Goal: Find specific page/section: Find specific page/section

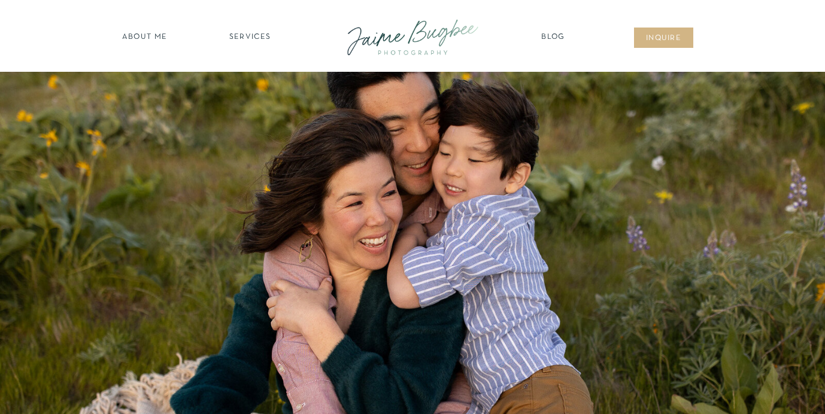
click at [259, 38] on nav "SERVICES" at bounding box center [250, 38] width 68 height 12
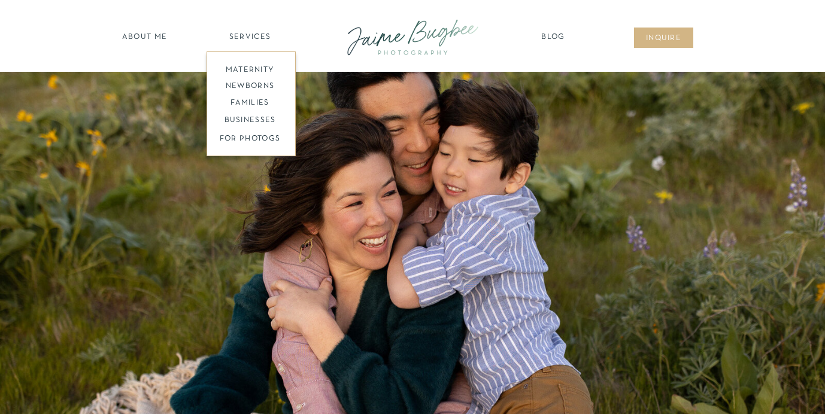
click at [244, 107] on nav "families" at bounding box center [250, 103] width 92 height 11
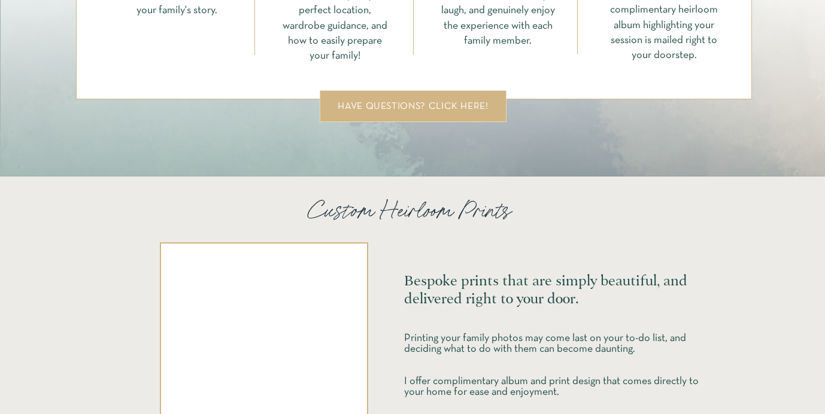
scroll to position [2553, 0]
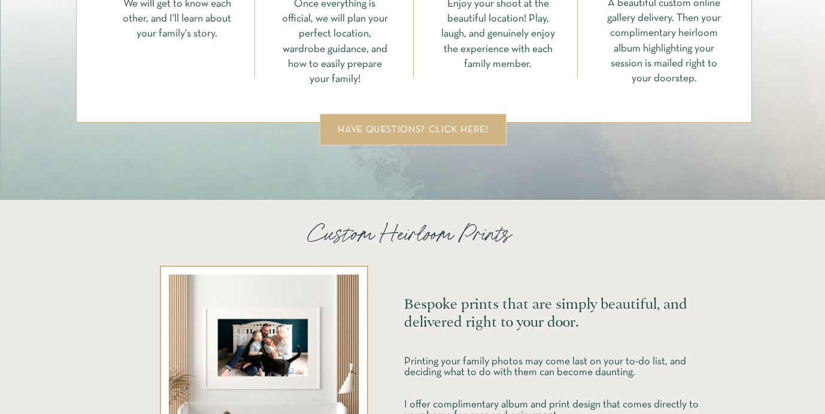
click at [373, 133] on div "have questions? click here!" at bounding box center [412, 129] width 159 height 9
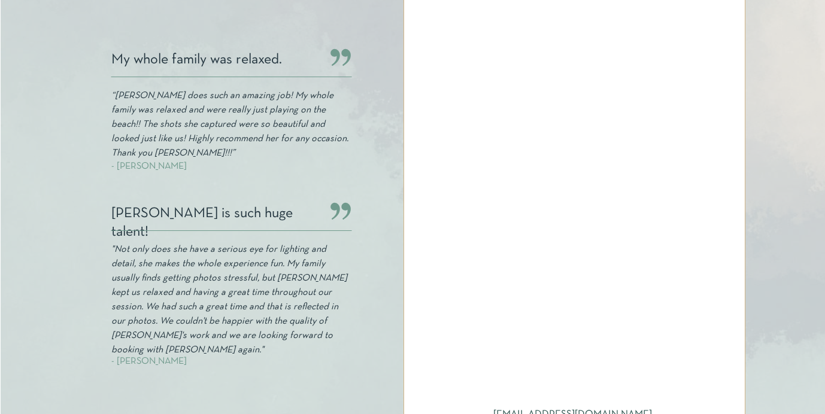
scroll to position [451, 0]
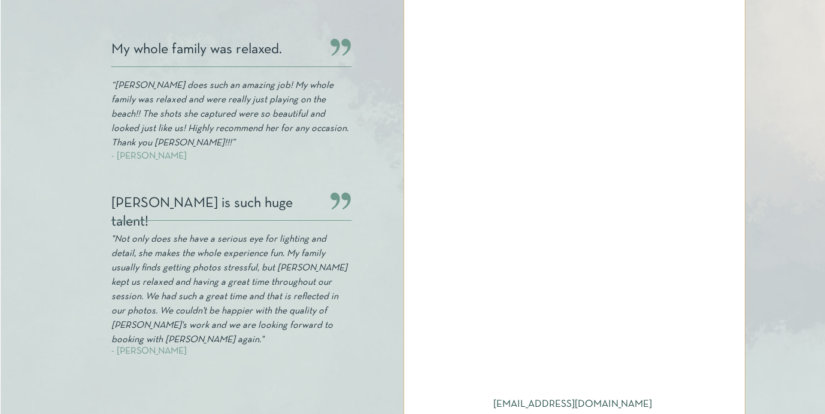
click at [760, 113] on div at bounding box center [413, 44] width 825 height 847
click at [732, 142] on div at bounding box center [574, 114] width 342 height 637
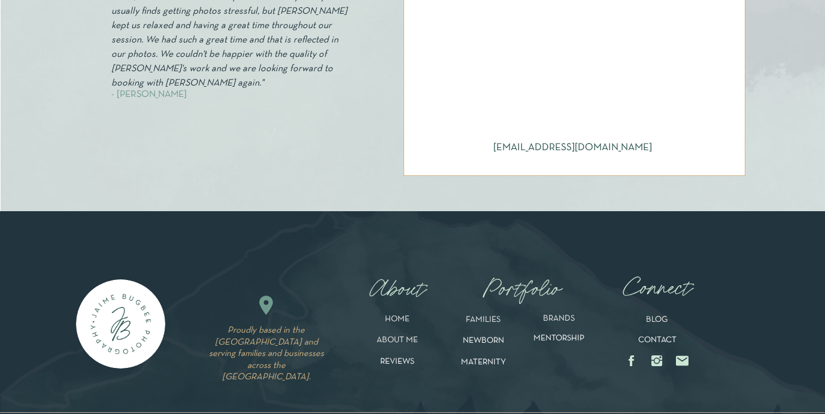
scroll to position [789, 0]
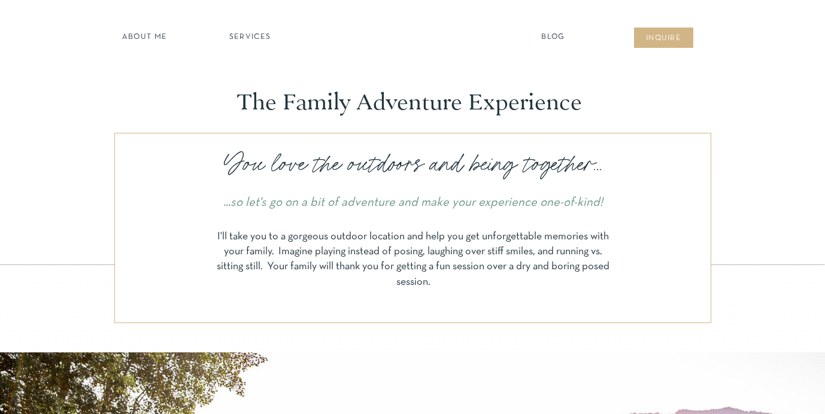
scroll to position [2553, 0]
